Goal: Navigation & Orientation: Find specific page/section

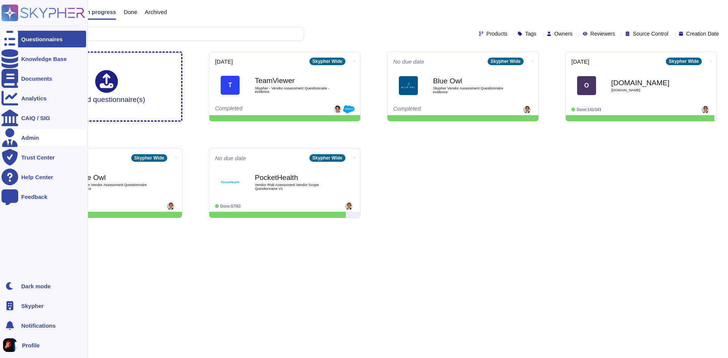
click at [55, 140] on div "Admin" at bounding box center [44, 137] width 85 height 17
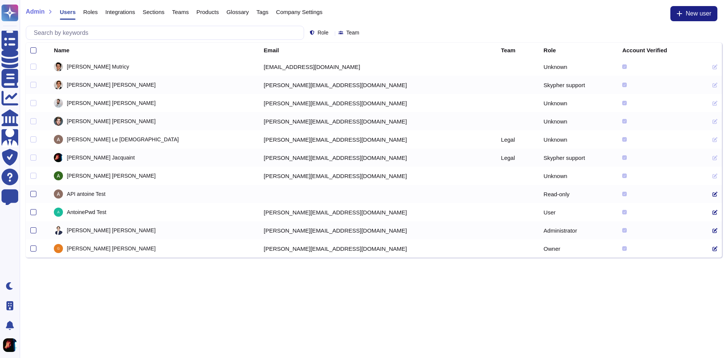
click at [290, 15] on div "Company Settings" at bounding box center [295, 13] width 54 height 15
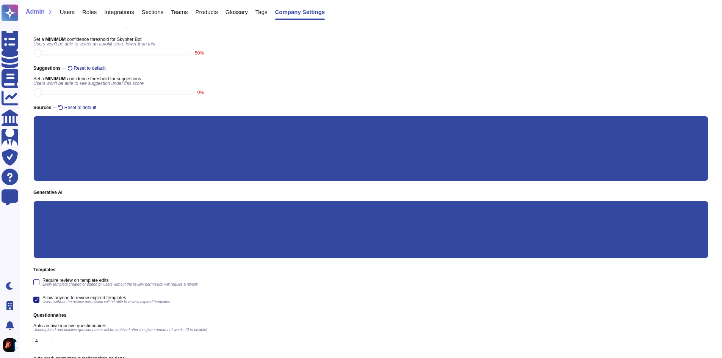
scroll to position [38, 0]
